Goal: Use online tool/utility

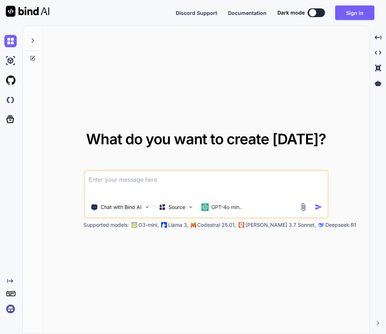
click at [10, 310] on img at bounding box center [10, 309] width 12 height 12
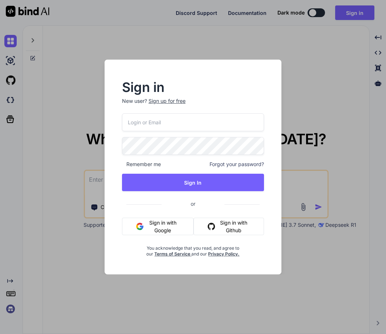
click at [162, 126] on input "email" at bounding box center [193, 122] width 142 height 18
paste input "inseiong@gmail.com"
type input "inseiong@gmail.com"
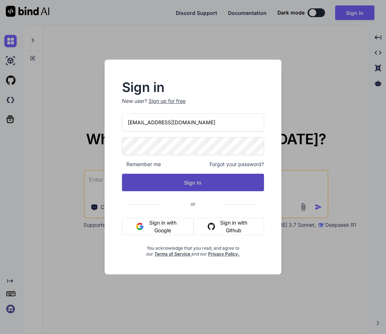
click at [187, 176] on button "Sign In" at bounding box center [193, 182] width 142 height 17
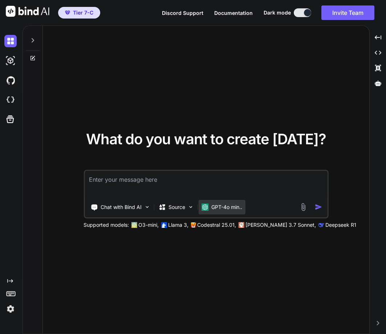
click at [215, 203] on p "GPT-4o min.." at bounding box center [226, 206] width 31 height 7
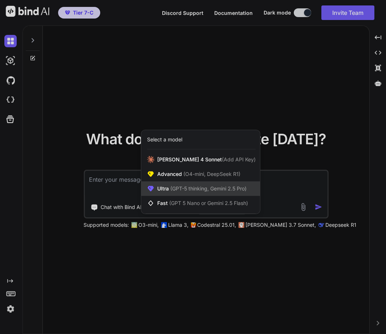
click at [224, 191] on span "(GPT-5 thinking, Gemini 2.5 Pro)" at bounding box center [208, 188] width 78 height 6
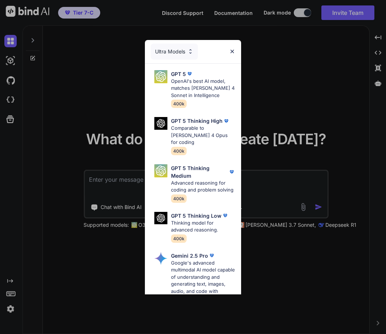
click at [224, 191] on div "Ultra Models GPT 5 OpenAI's best AI model, matches Claude 4 Sonnet in Intellige…" at bounding box center [193, 255] width 97 height 430
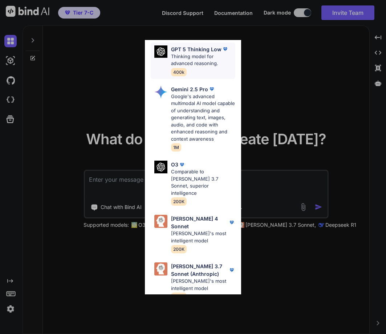
click at [197, 236] on div "Claude 4 Sonnet Claude's most intelligent model 200K" at bounding box center [203, 234] width 65 height 38
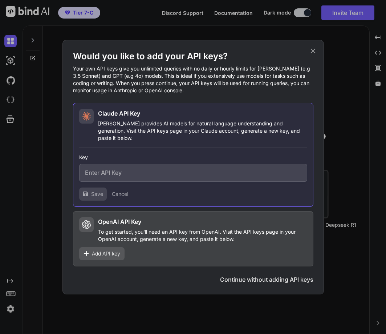
scroll to position [0, 0]
click at [311, 48] on div "Would you like to add your API keys? Your own API keys give you unlimited queri…" at bounding box center [193, 167] width 262 height 254
click at [316, 55] on icon at bounding box center [313, 51] width 8 height 8
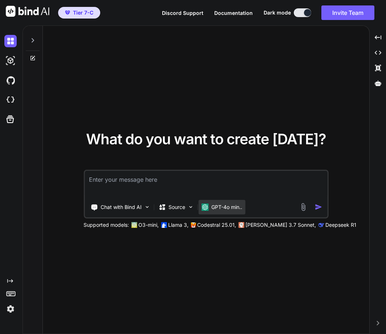
click at [222, 206] on p "GPT-4o min.." at bounding box center [226, 206] width 31 height 7
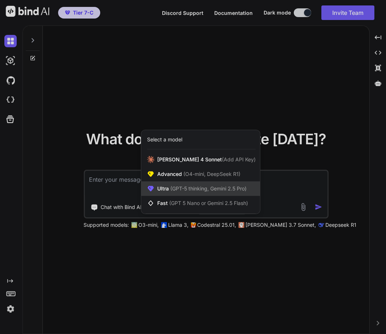
click at [210, 188] on span "(GPT-5 thinking, Gemini 2.5 Pro)" at bounding box center [208, 188] width 78 height 6
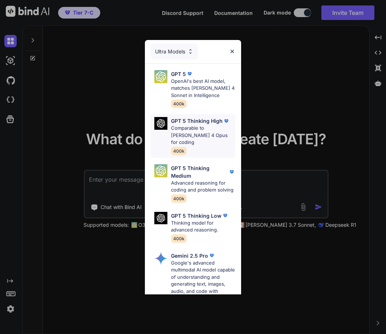
click at [187, 117] on p "GPT 5 Thinking High" at bounding box center [197, 121] width 52 height 8
type textarea "x"
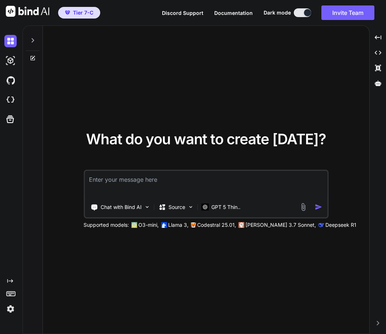
click at [144, 184] on textarea at bounding box center [206, 184] width 243 height 27
type textarea "h"
type textarea "x"
type textarea "hy"
type textarea "x"
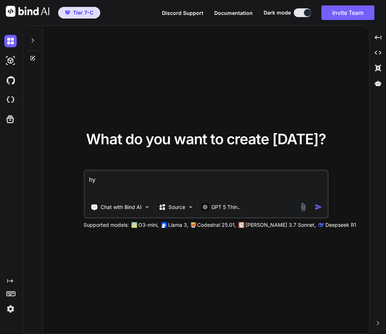
type textarea "hy"
click at [316, 205] on img "button" at bounding box center [319, 207] width 8 height 8
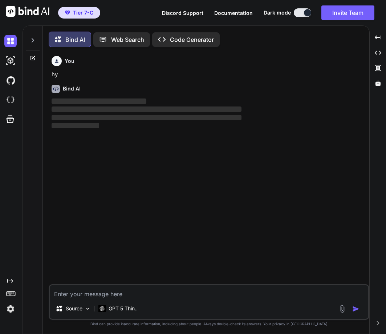
scroll to position [4, 0]
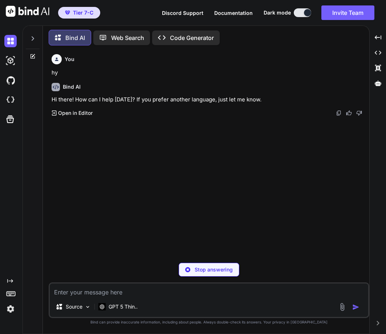
type textarea "x"
click at [33, 36] on icon at bounding box center [33, 39] width 6 height 6
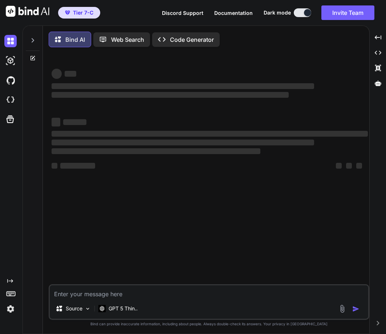
click at [31, 33] on div at bounding box center [33, 38] width 14 height 25
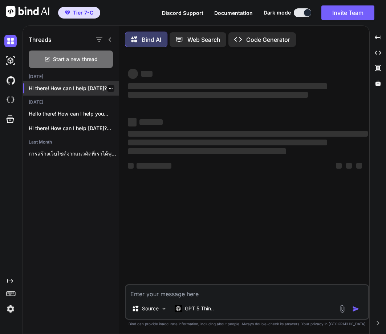
click at [102, 87] on p "Hi there! How can I help [DATE]?..." at bounding box center [74, 88] width 90 height 7
click at [109, 88] on icon "button" at bounding box center [111, 88] width 4 height 4
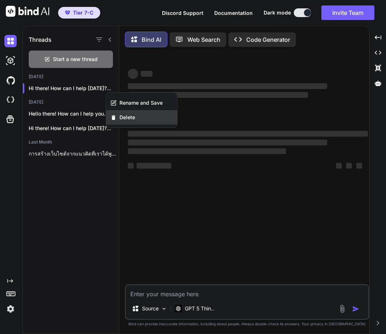
click at [129, 121] on div "Delete" at bounding box center [141, 117] width 71 height 15
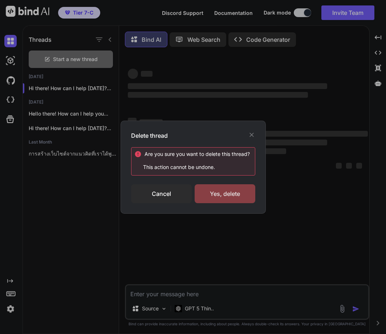
click at [238, 196] on div "Yes, delete" at bounding box center [225, 193] width 61 height 19
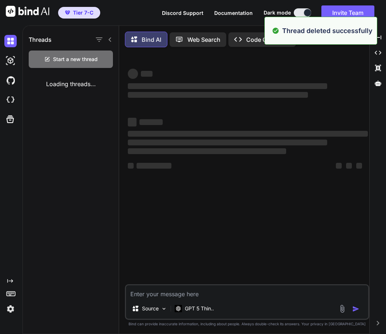
type textarea "x"
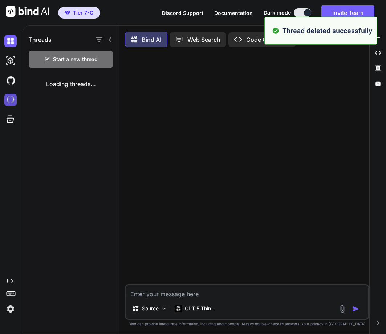
click at [12, 102] on img at bounding box center [10, 100] width 12 height 12
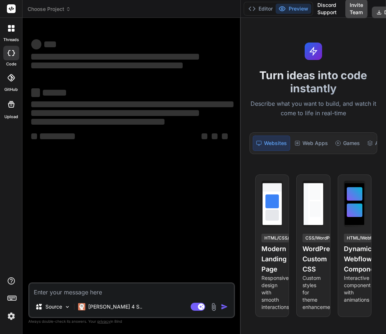
drag, startPoint x: 142, startPoint y: 161, endPoint x: 322, endPoint y: 152, distance: 179.7
click at [322, 152] on div "Choose Project Created with Pixso. Bind AI Web Search Created with Pixso. Code …" at bounding box center [205, 167] width 364 height 334
click at [111, 303] on div "Claude 4 S.." at bounding box center [110, 306] width 70 height 15
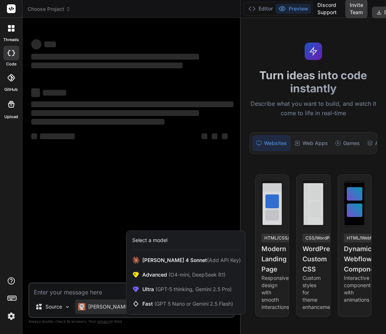
click at [50, 268] on div at bounding box center [193, 167] width 386 height 334
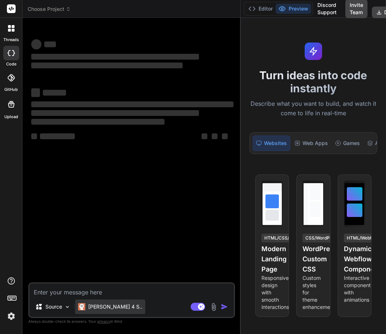
click at [102, 308] on p "Claude 4 S.." at bounding box center [115, 306] width 54 height 7
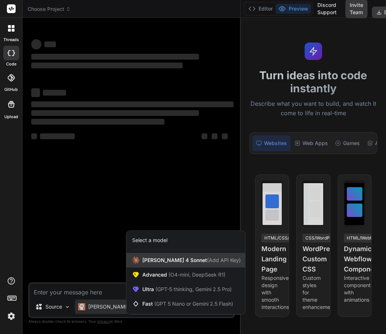
click at [160, 265] on div "Claude 4 Sonnet (Add API Key)" at bounding box center [185, 260] width 119 height 15
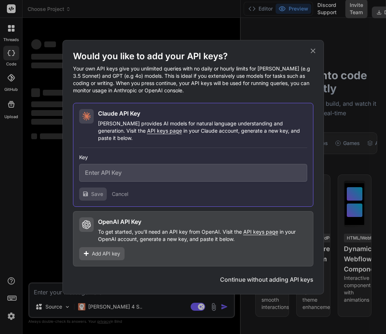
click at [311, 49] on div "Would you like to add your API keys? Your own API keys give you unlimited queri…" at bounding box center [193, 167] width 262 height 254
click at [312, 50] on icon at bounding box center [313, 51] width 8 height 8
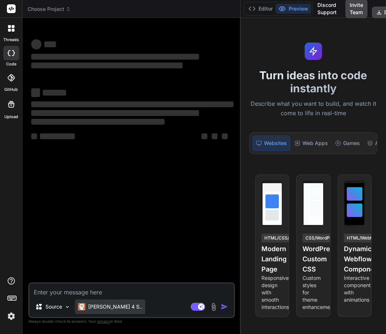
click at [94, 306] on p "Claude 4 S.." at bounding box center [115, 306] width 54 height 7
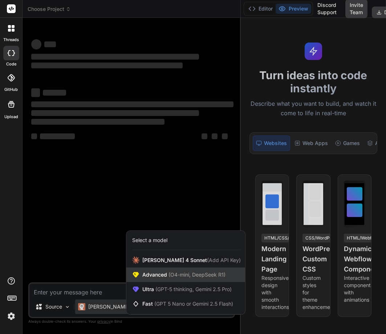
click at [169, 273] on span "(O4-mini, DeepSeek R1)" at bounding box center [196, 274] width 58 height 6
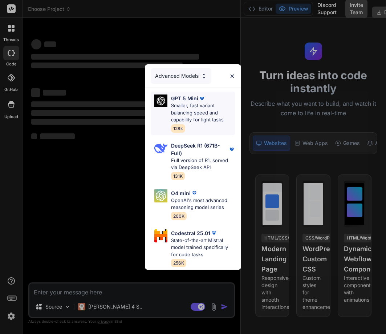
click at [184, 115] on p "Smaller, fast variant balancing speed and capability for light tasks" at bounding box center [203, 112] width 65 height 21
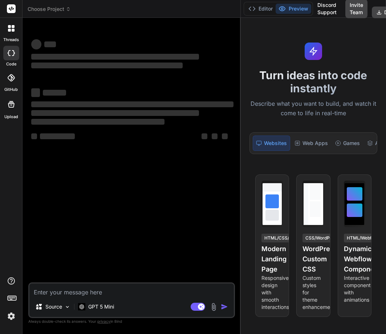
click at [18, 31] on div at bounding box center [11, 28] width 15 height 15
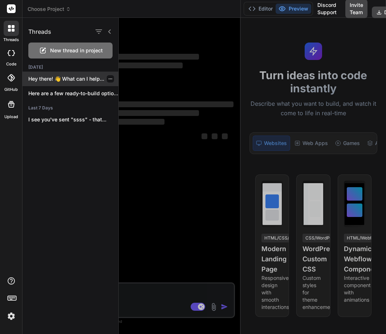
click at [69, 85] on div "Hey there! 👋 What can I help..." at bounding box center [71, 79] width 96 height 15
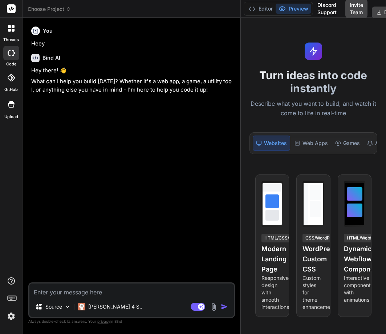
click at [67, 294] on textarea at bounding box center [131, 289] width 205 height 13
click at [95, 304] on p "Claude 4 S.." at bounding box center [115, 306] width 54 height 7
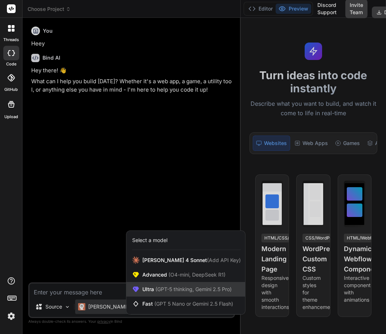
click at [166, 293] on div "Ultra (GPT-5 thinking, Gemini 2.5 Pro)" at bounding box center [185, 289] width 119 height 15
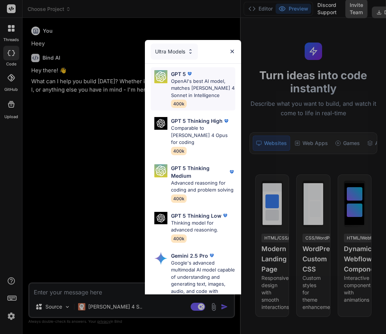
click at [182, 84] on p "OpenAI's best AI model, matches Claude 4 Sonnet in Intelligence" at bounding box center [203, 88] width 65 height 21
type textarea "x"
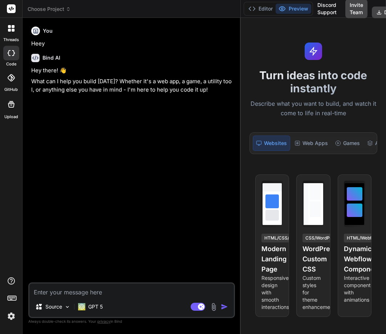
click at [61, 283] on textarea at bounding box center [131, 289] width 205 height 13
type textarea "h"
type textarea "x"
type textarea "hy"
type textarea "x"
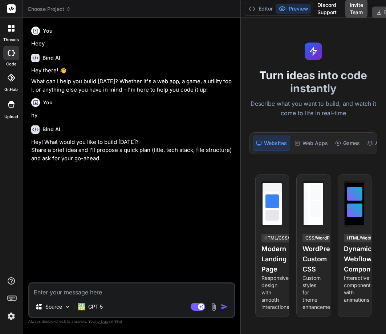
click at [12, 36] on div "threads" at bounding box center [11, 30] width 22 height 25
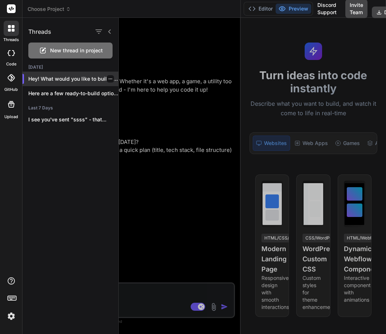
click at [108, 80] on icon "button" at bounding box center [110, 79] width 4 height 4
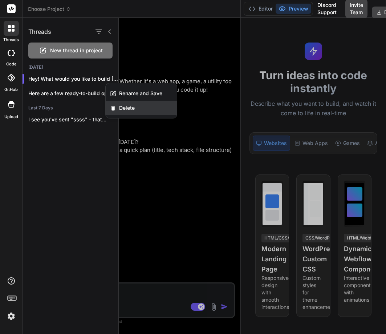
click at [126, 111] on span "Delete" at bounding box center [127, 107] width 16 height 7
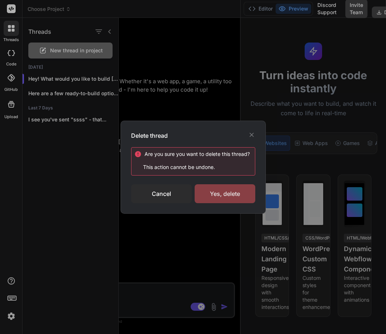
click at [228, 193] on div "Yes, delete" at bounding box center [225, 193] width 61 height 19
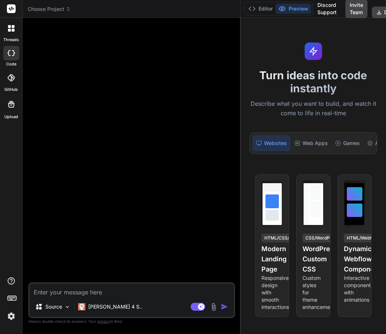
scroll to position [28, 0]
type textarea "x"
